Goal: Navigation & Orientation: Find specific page/section

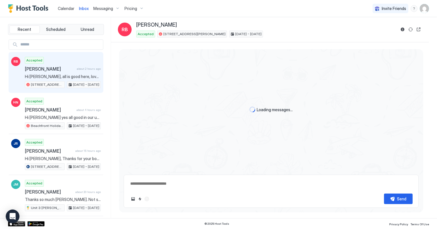
type textarea "*"
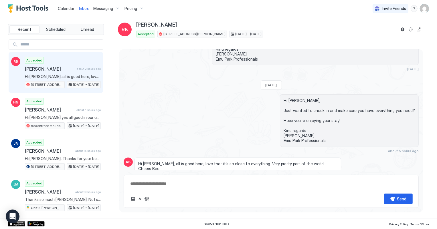
scroll to position [86, 0]
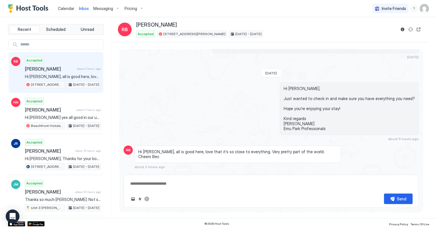
click at [69, 9] on span "Calendar" at bounding box center [66, 8] width 17 height 5
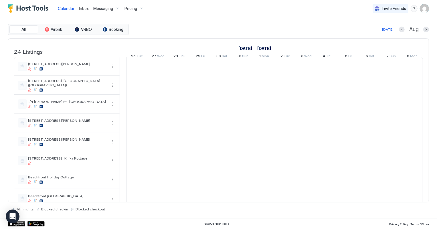
scroll to position [0, 318]
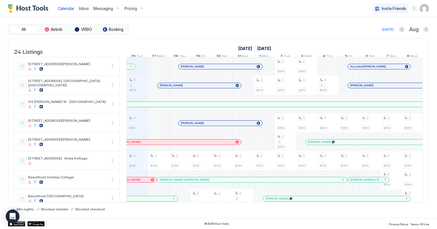
click at [86, 9] on span "Inbox" at bounding box center [84, 8] width 10 height 5
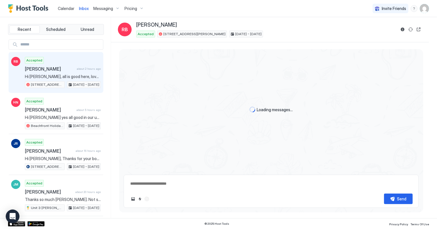
click at [60, 9] on span "Calendar" at bounding box center [66, 8] width 17 height 5
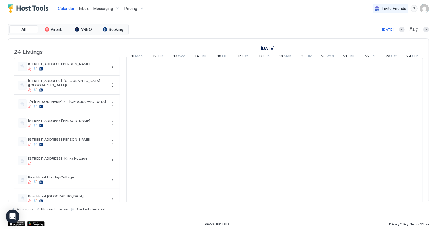
scroll to position [0, 318]
